Goal: Information Seeking & Learning: Understand process/instructions

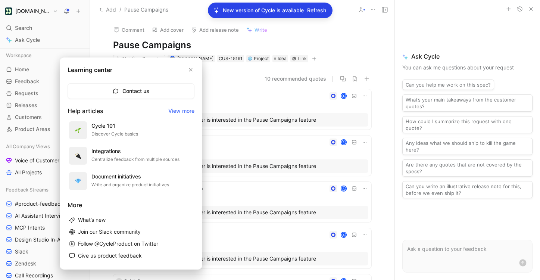
scroll to position [414, 0]
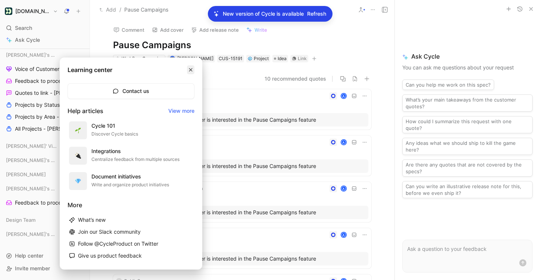
click at [190, 72] on button "button" at bounding box center [190, 69] width 7 height 9
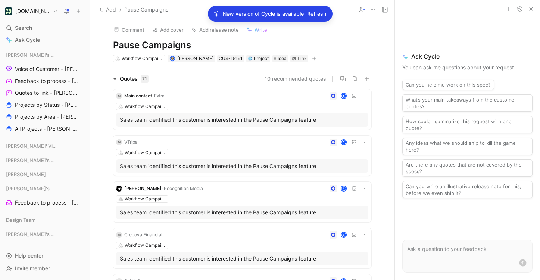
click at [320, 12] on span "Refresh" at bounding box center [316, 13] width 19 height 9
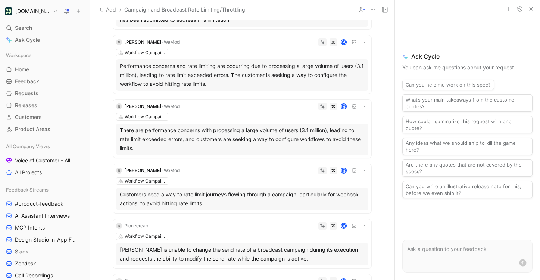
scroll to position [370, 0]
